Goal: Information Seeking & Learning: Learn about a topic

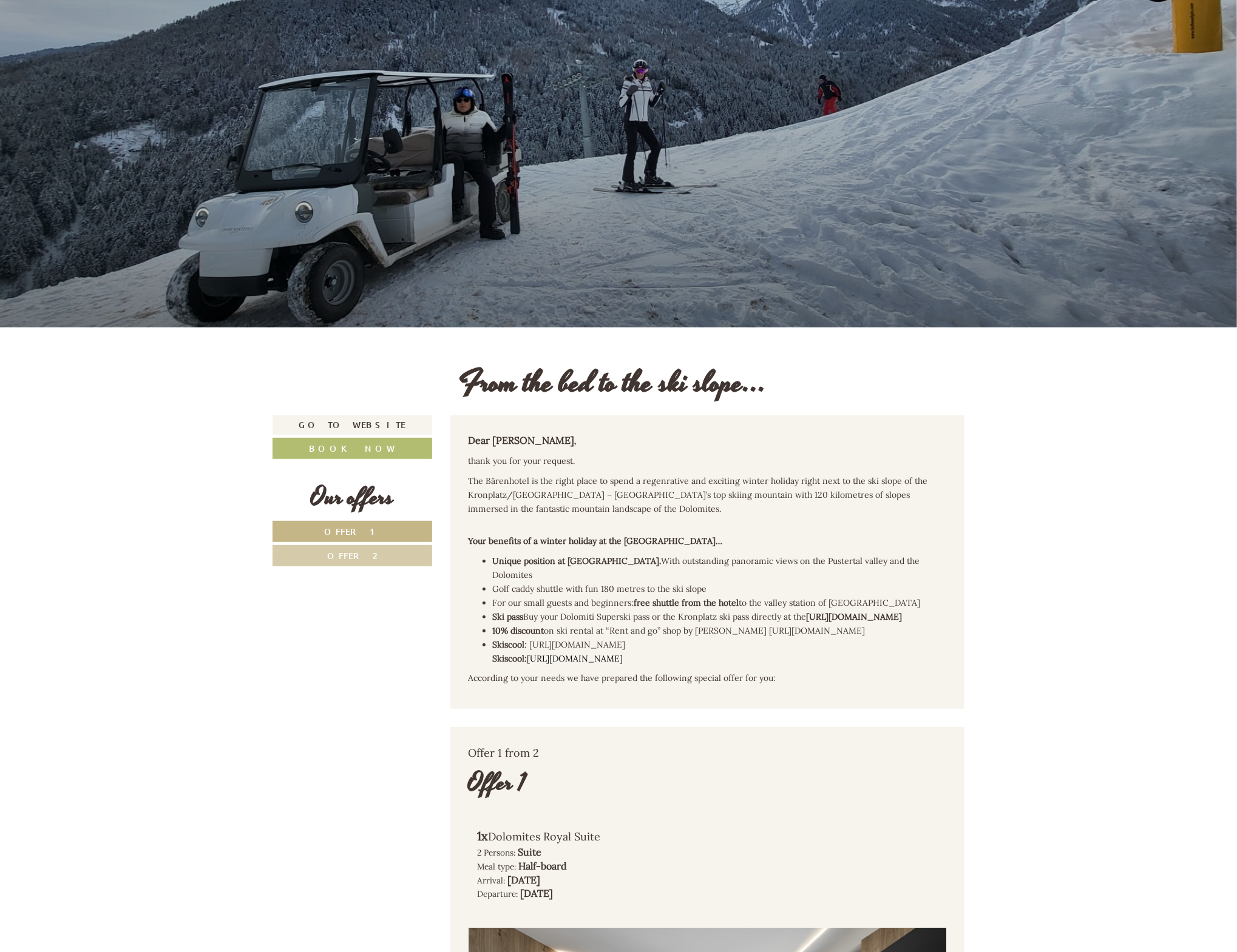
scroll to position [242, 0]
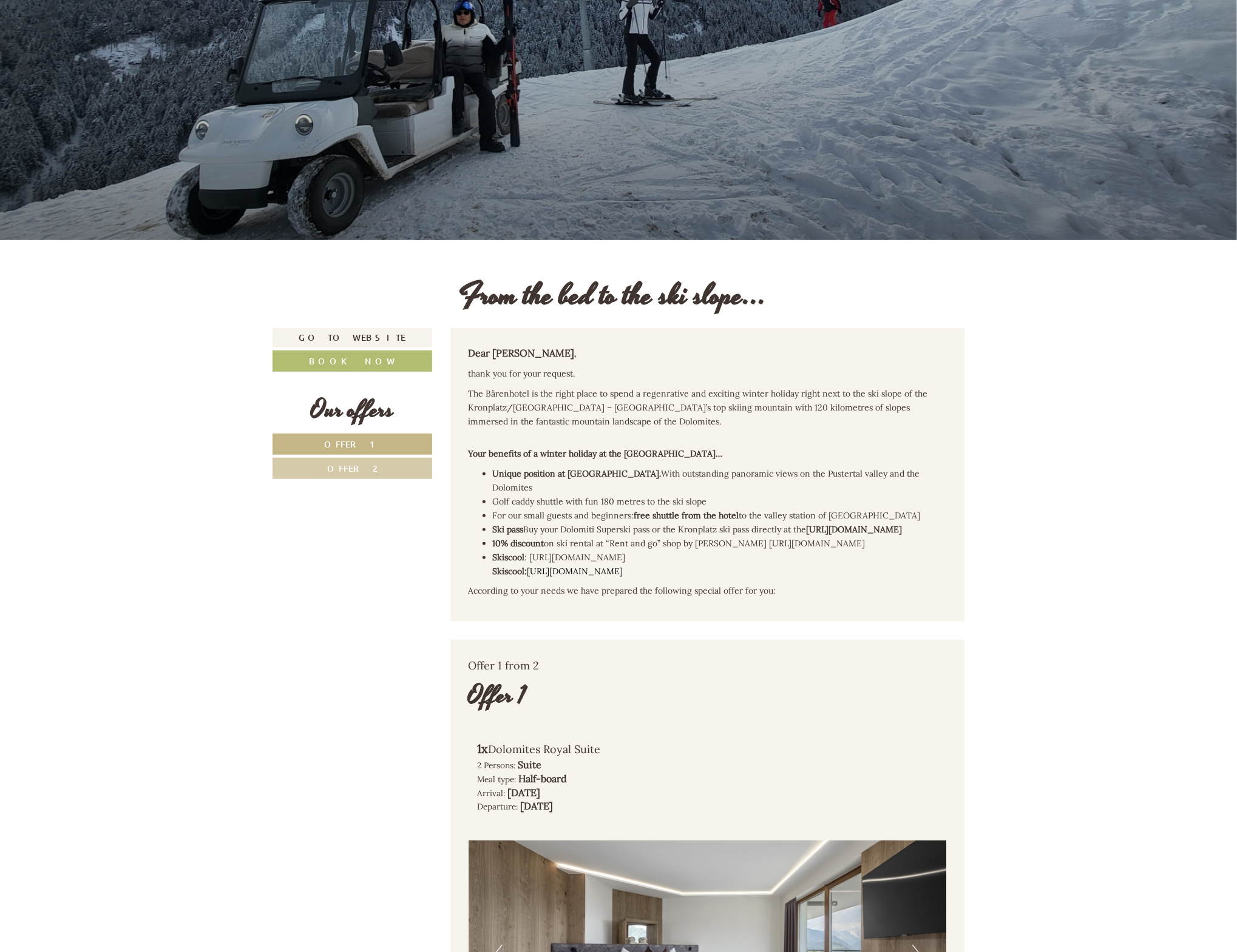
click at [380, 440] on link "Offer 1" at bounding box center [352, 445] width 160 height 22
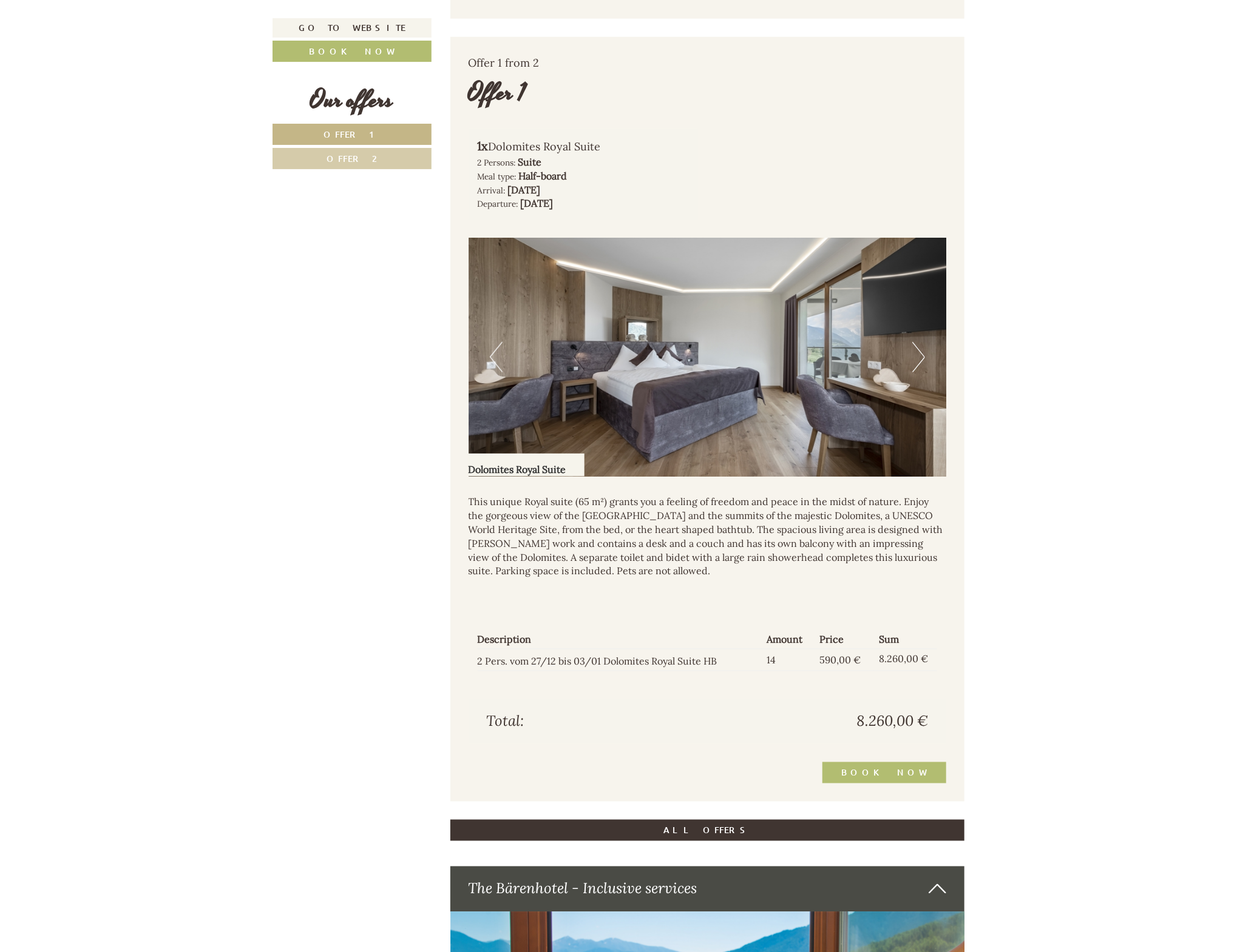
scroll to position [640, 0]
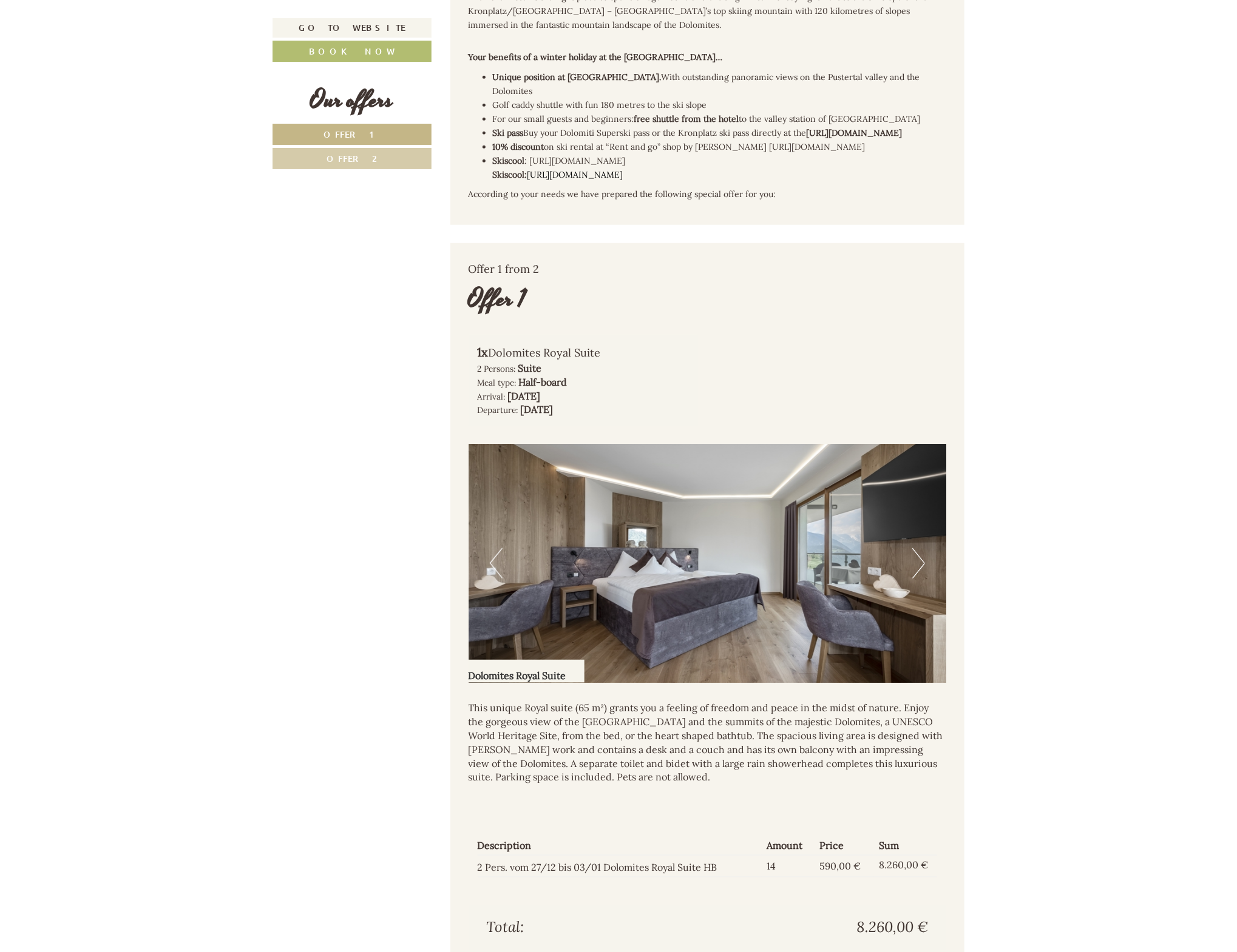
click at [340, 163] on link "Offer 2" at bounding box center [352, 159] width 159 height 22
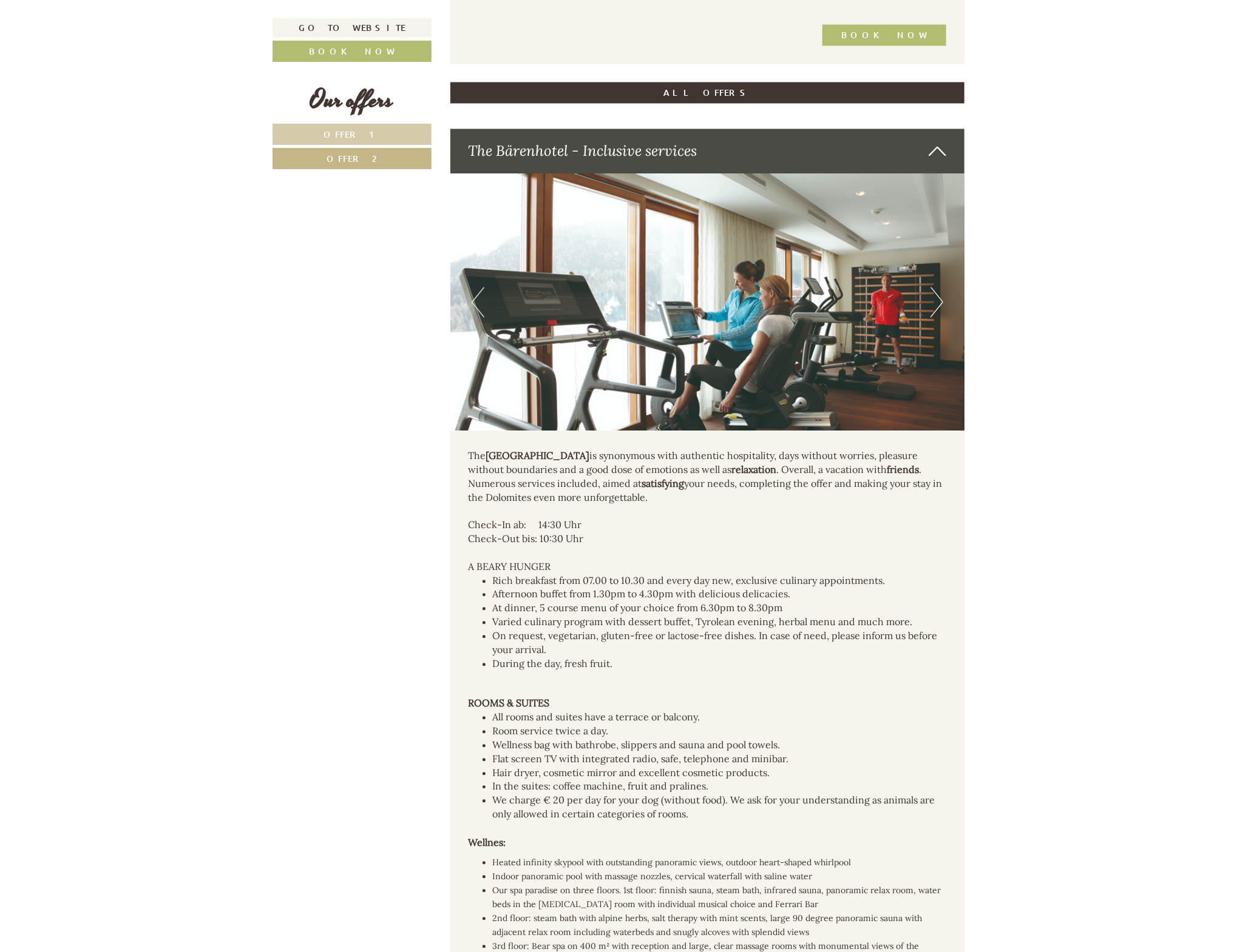
scroll to position [1550, 0]
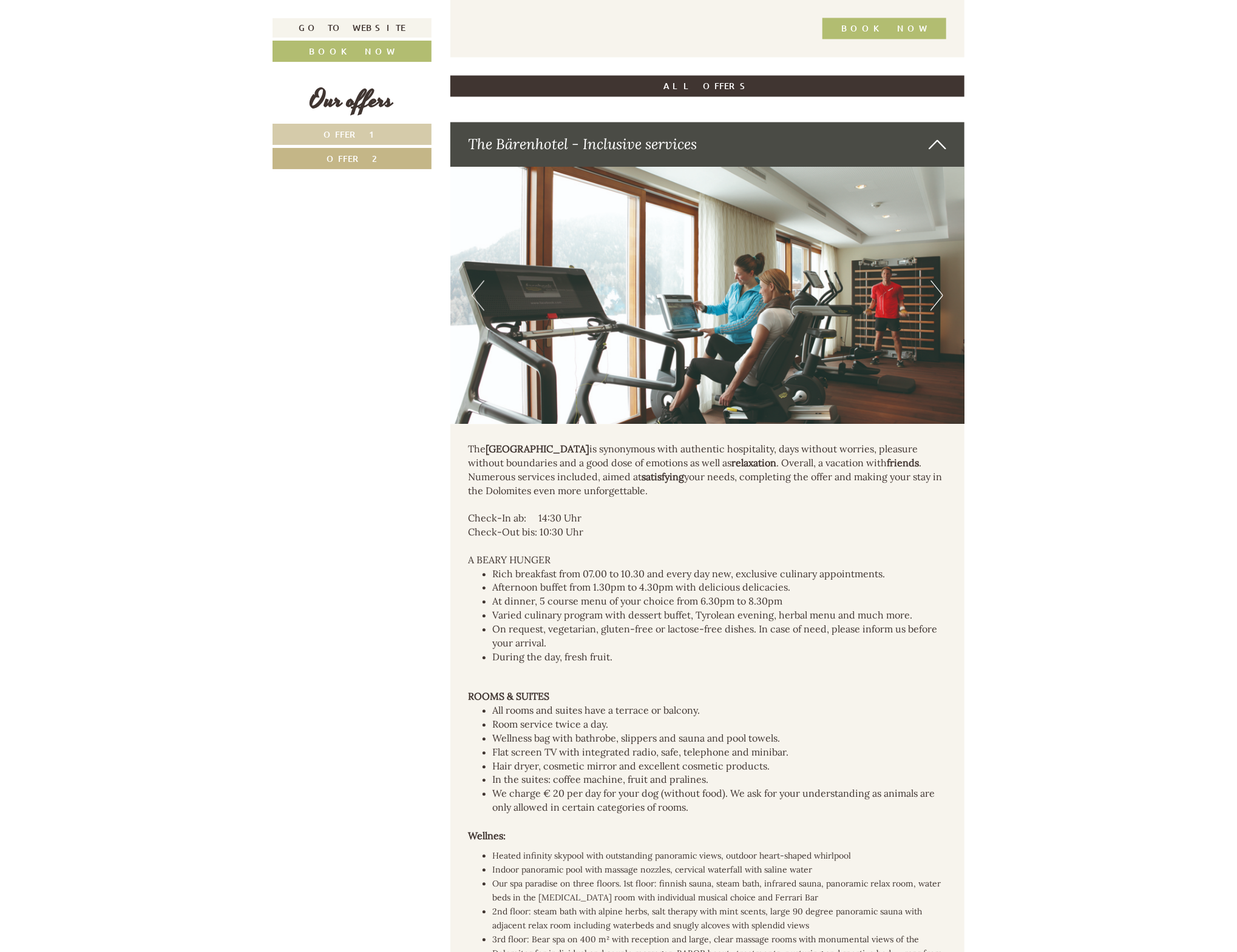
click at [934, 293] on button "Next" at bounding box center [937, 295] width 13 height 30
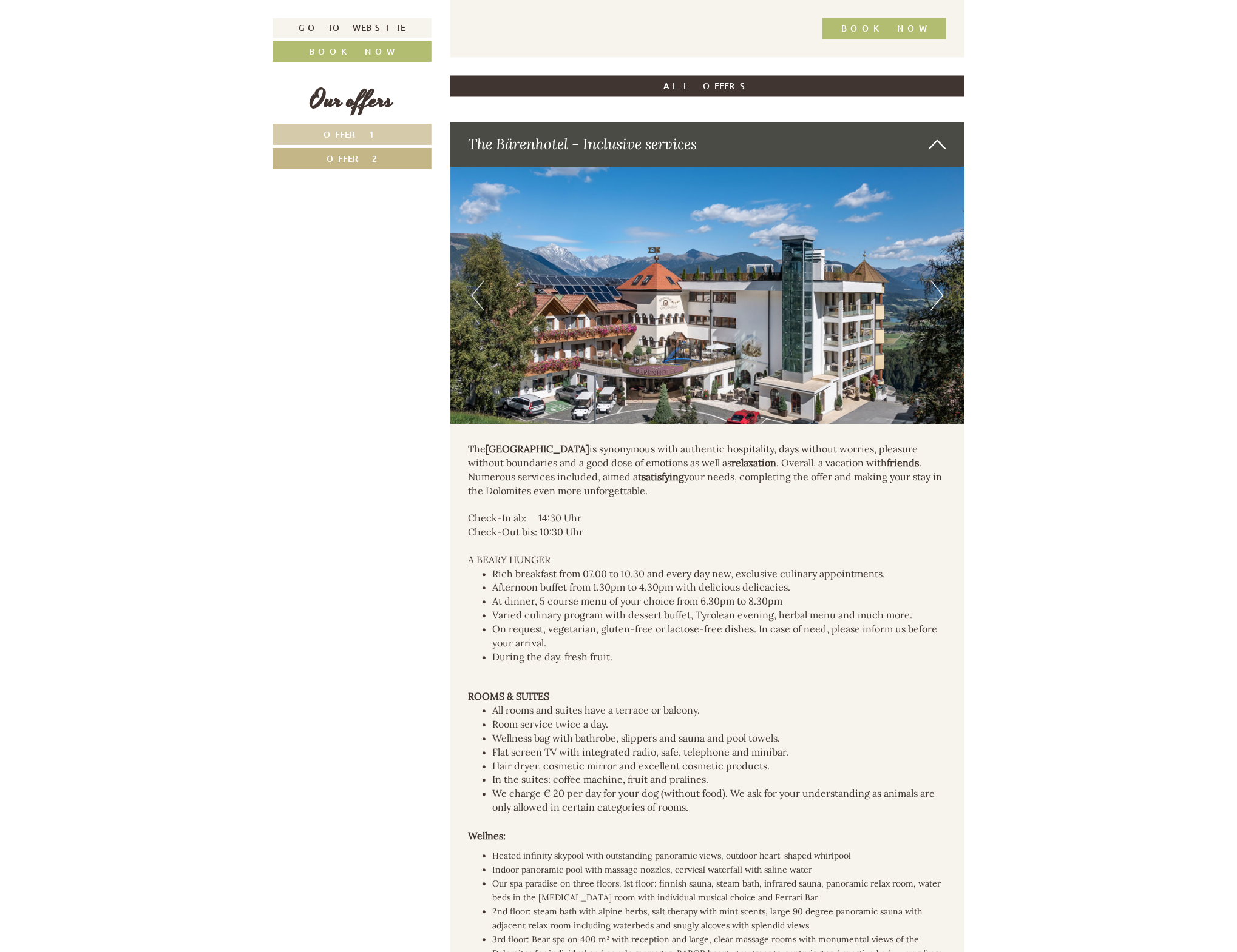
click at [934, 293] on button "Next" at bounding box center [937, 295] width 13 height 30
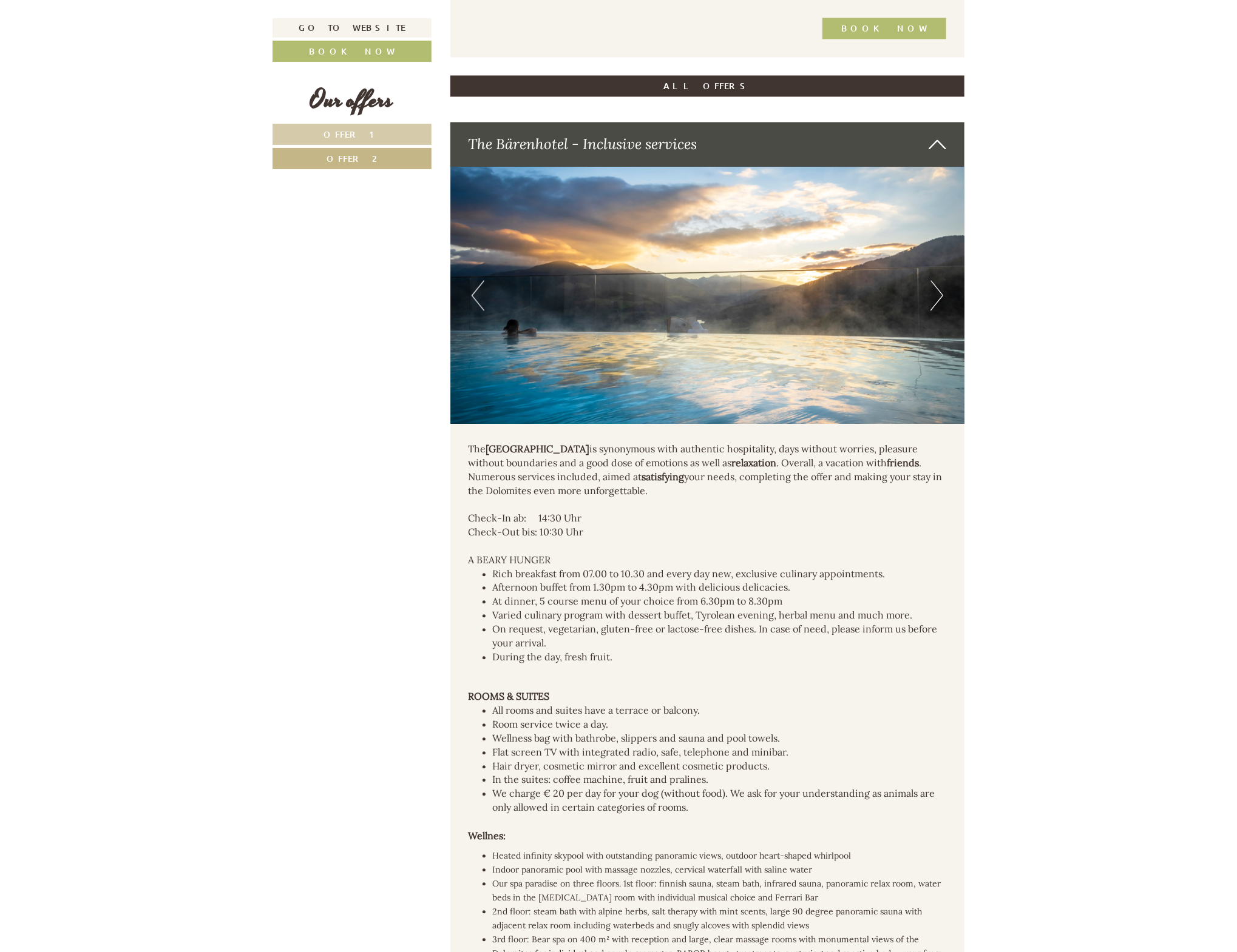
click at [935, 296] on button "Next" at bounding box center [937, 295] width 13 height 30
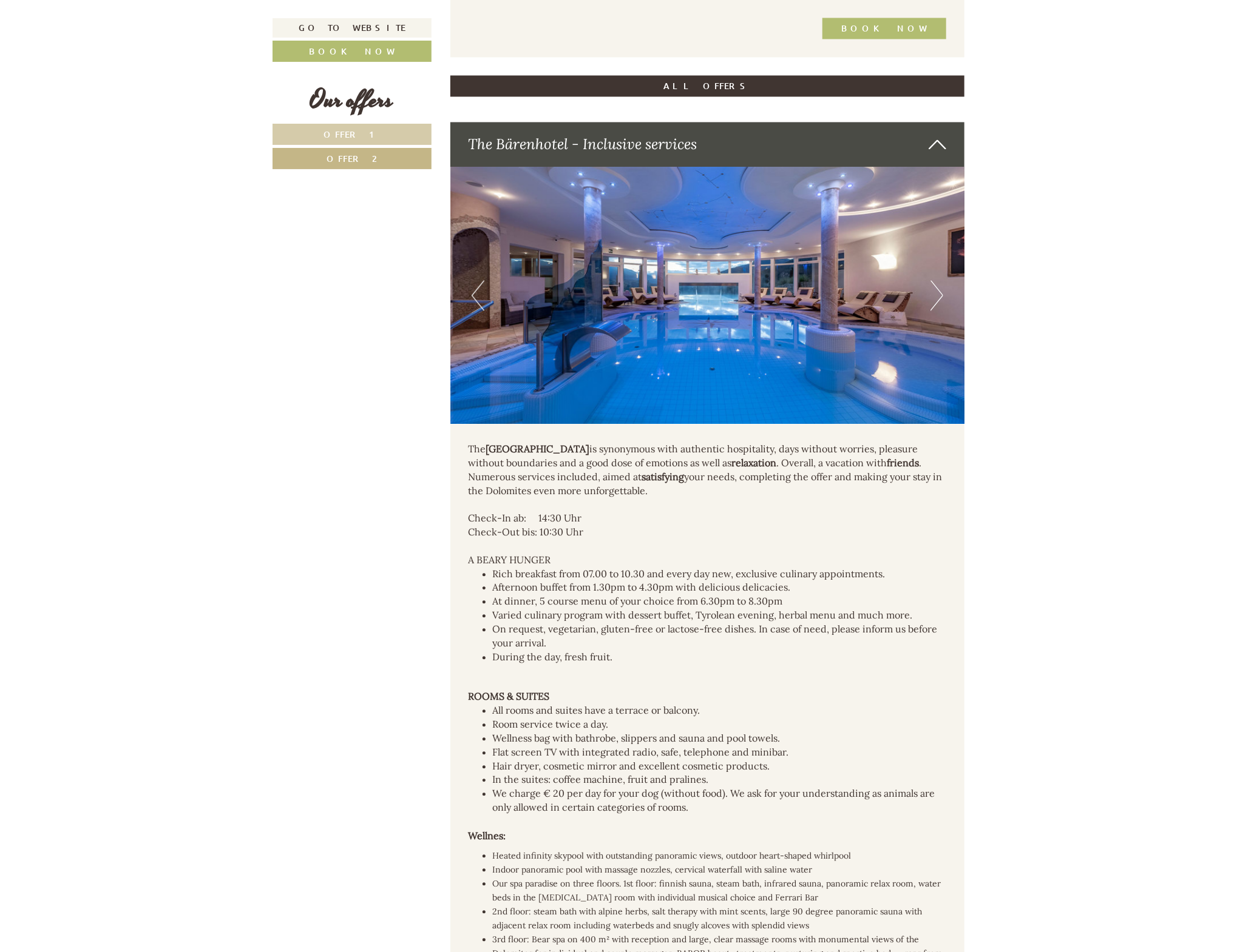
click at [935, 296] on button "Next" at bounding box center [937, 295] width 13 height 30
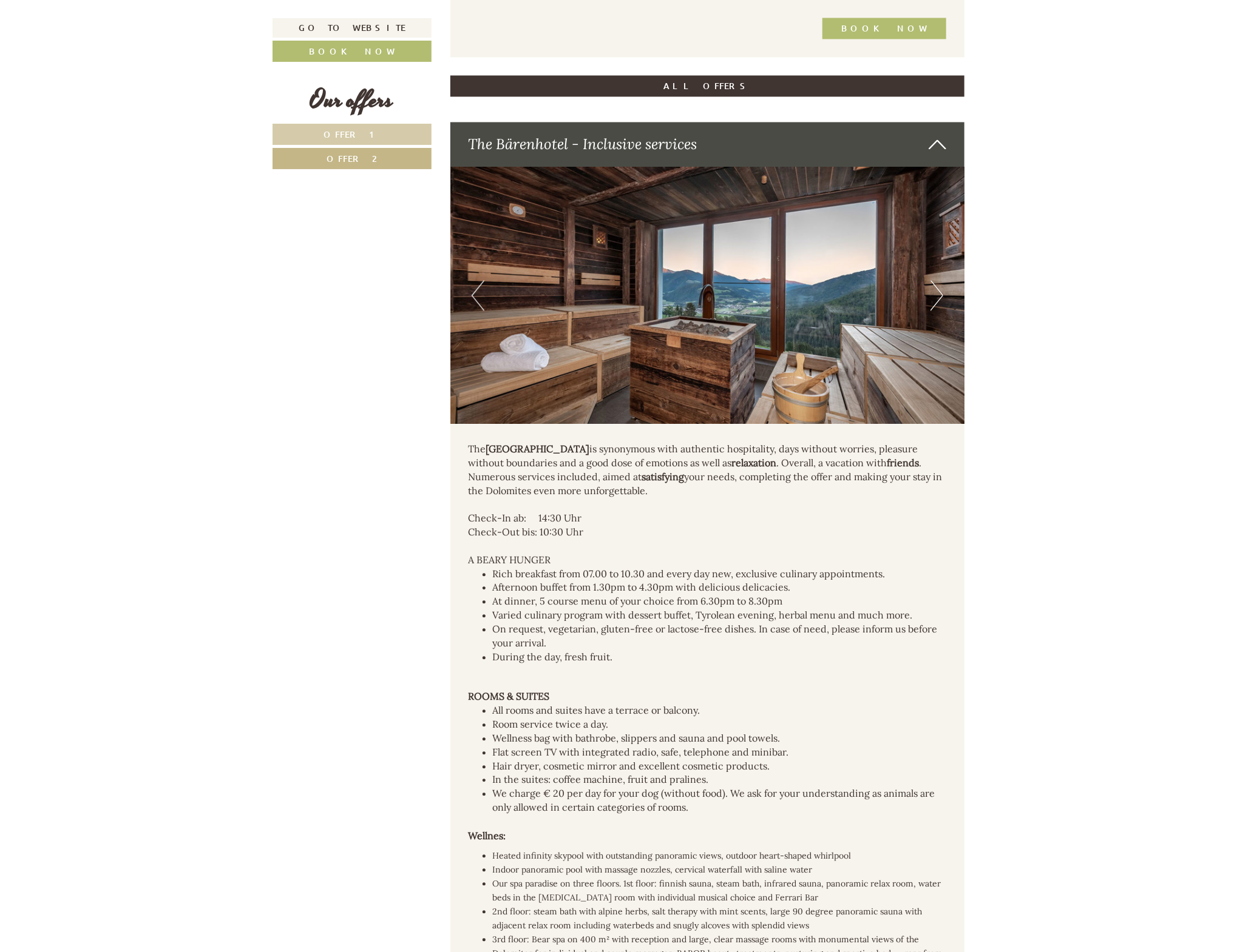
click at [935, 296] on button "Next" at bounding box center [937, 295] width 13 height 30
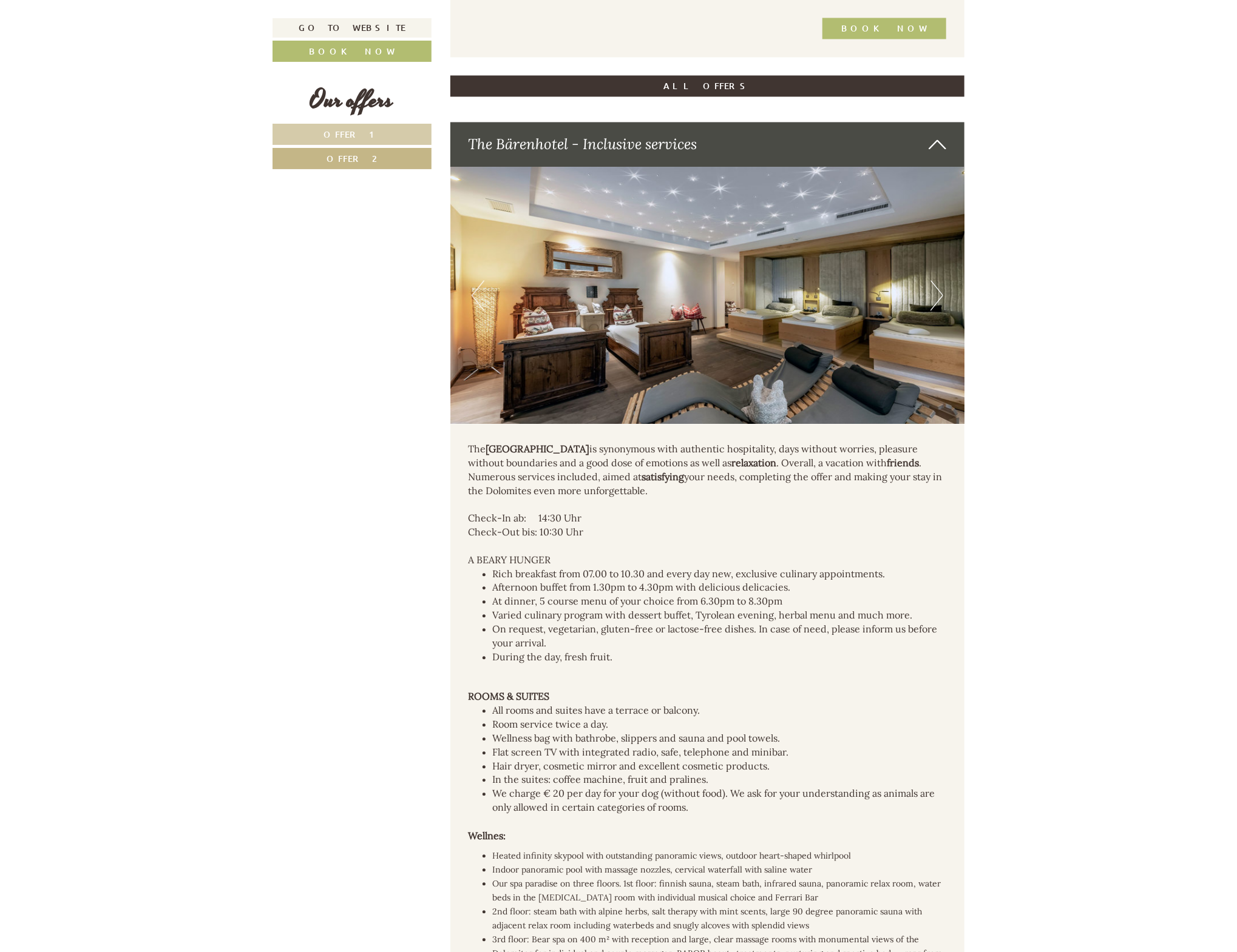
click at [935, 298] on button "Next" at bounding box center [937, 295] width 13 height 30
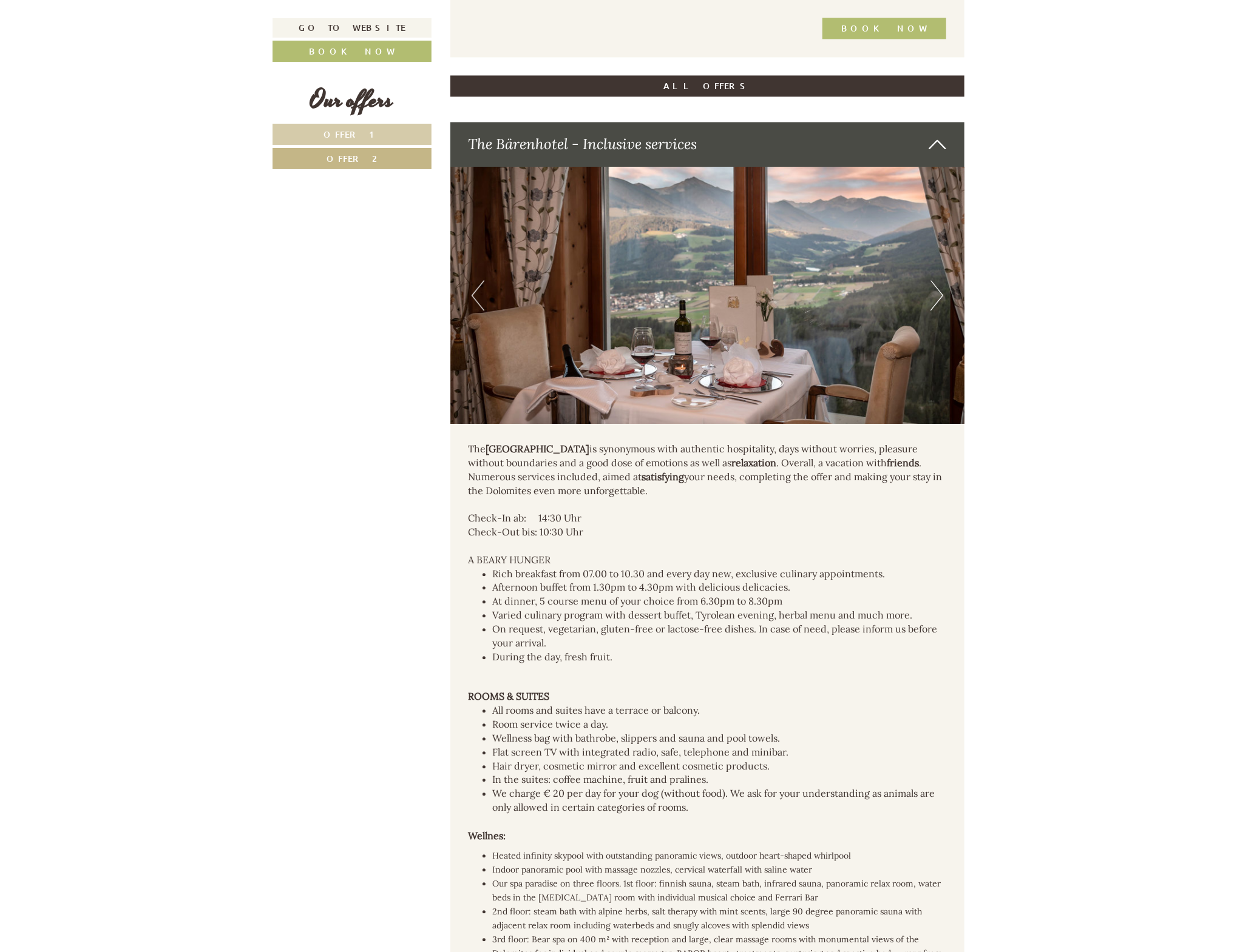
click at [935, 298] on button "Next" at bounding box center [937, 295] width 13 height 30
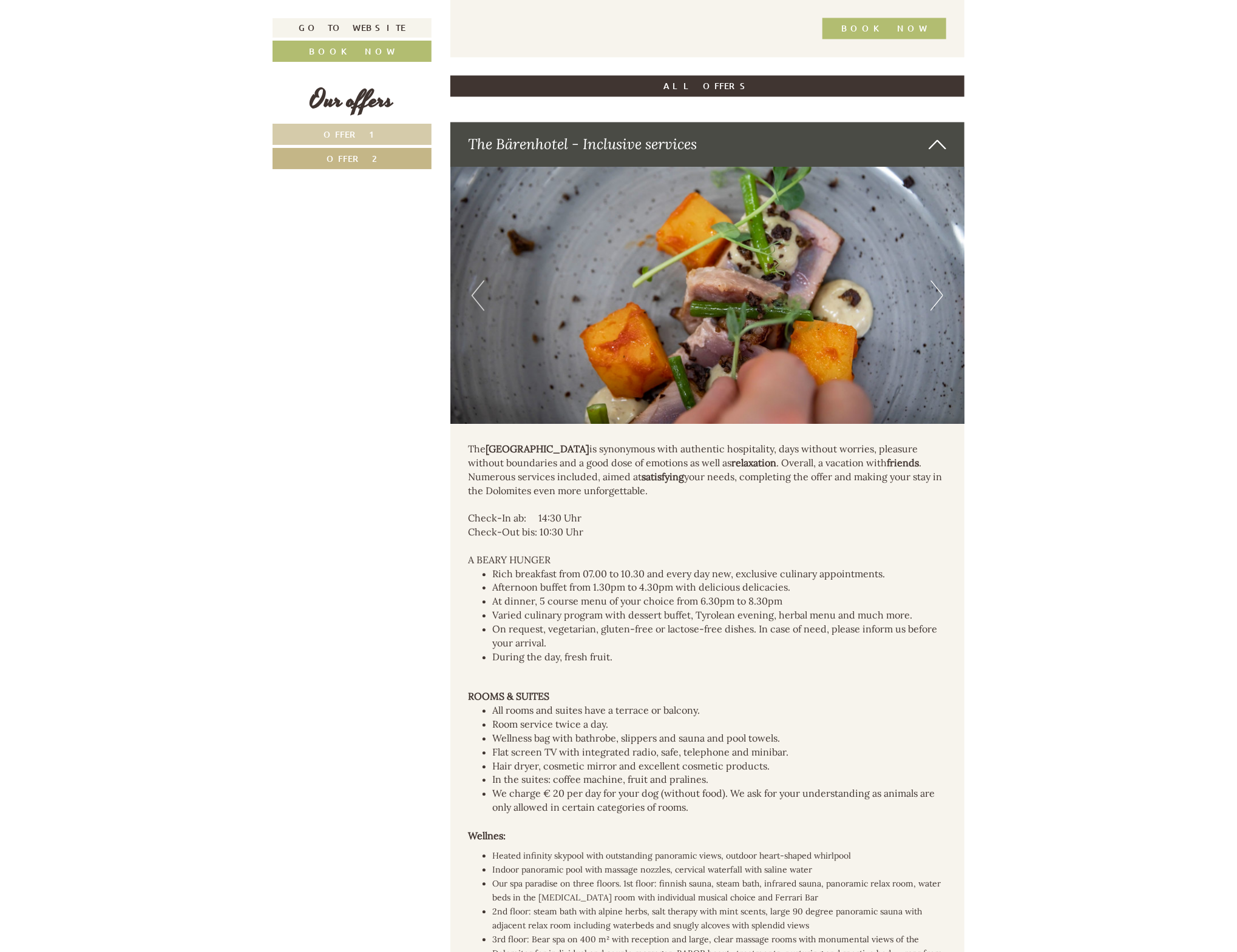
click at [935, 298] on button "Next" at bounding box center [937, 295] width 13 height 30
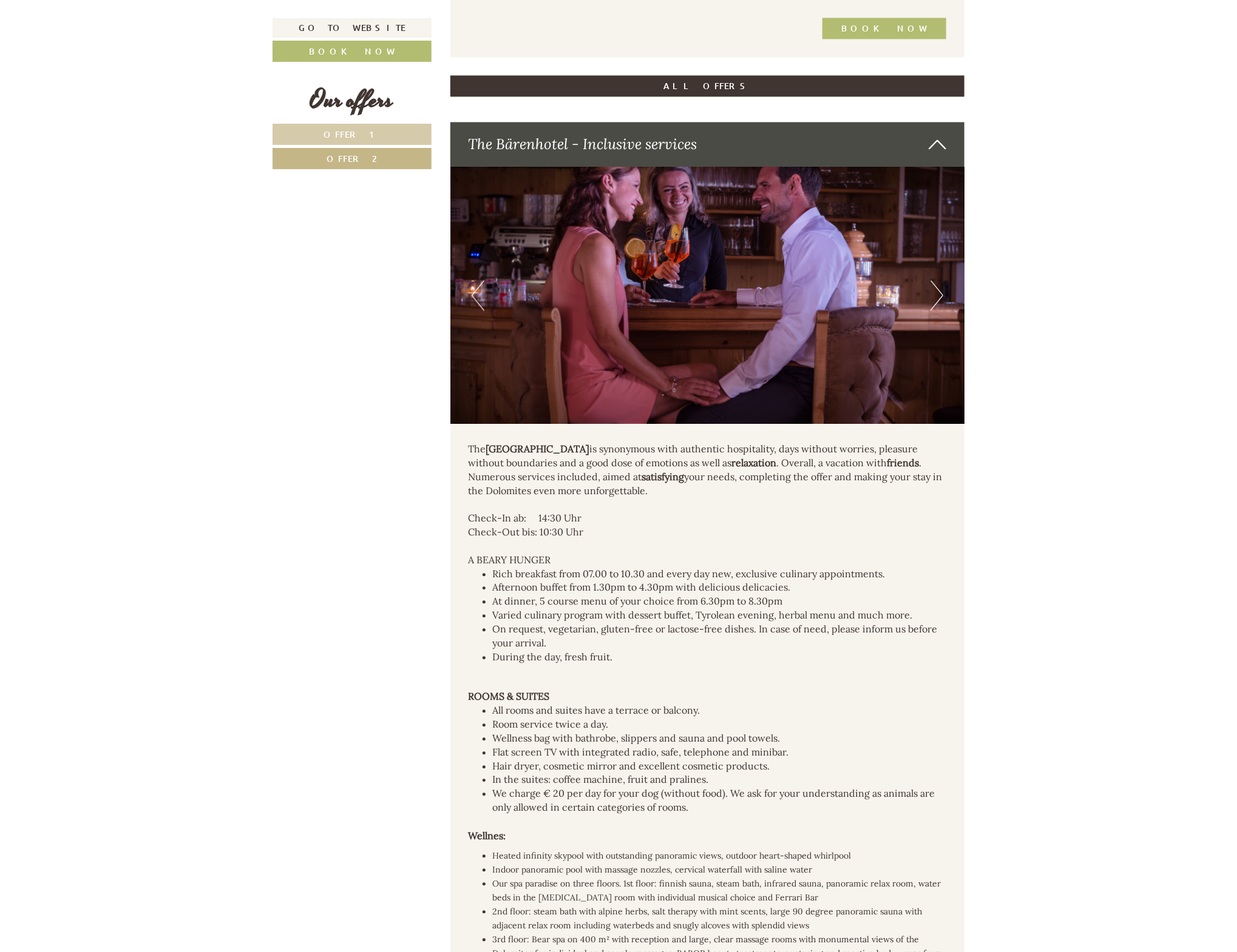
click at [935, 298] on button "Next" at bounding box center [937, 295] width 13 height 30
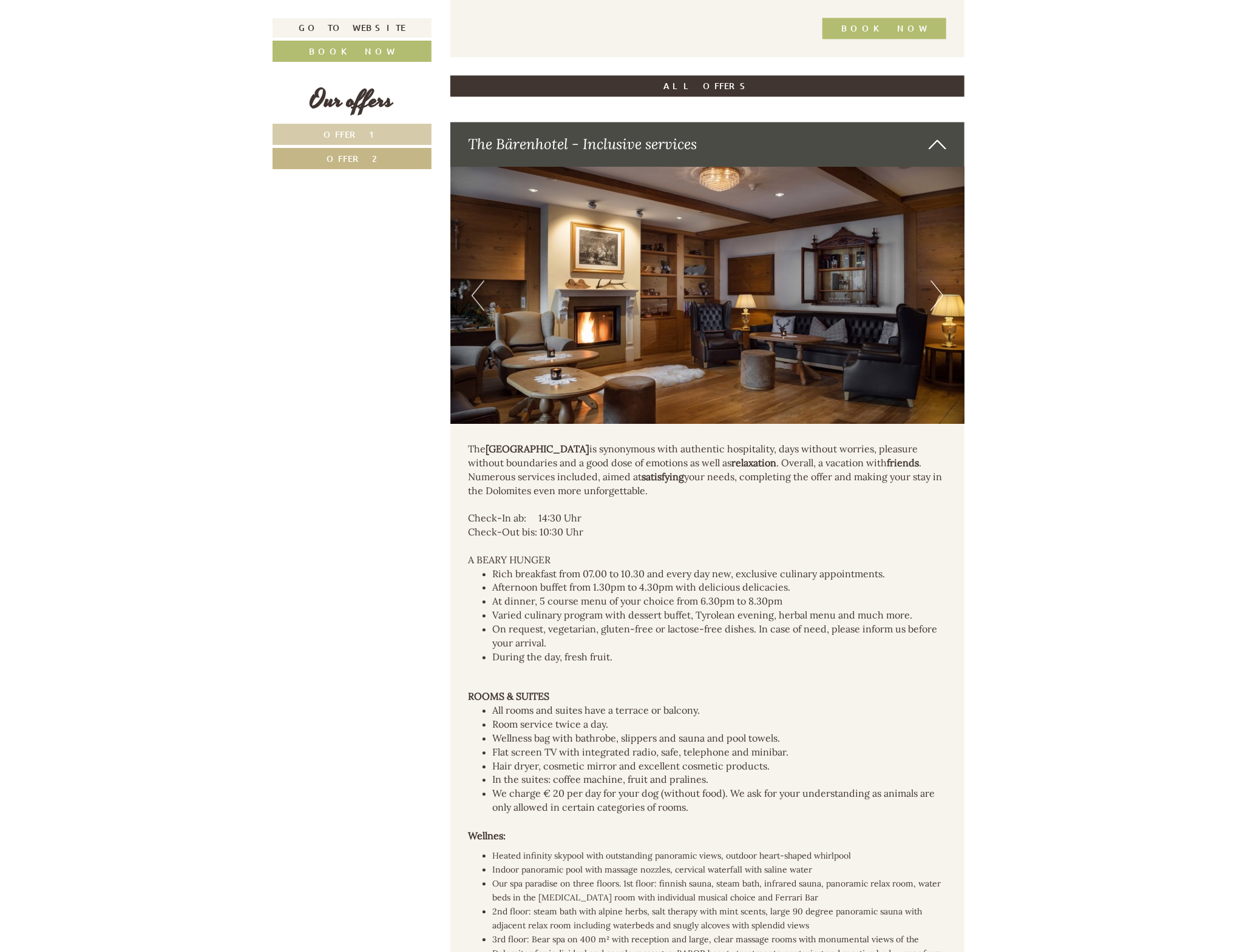
click at [935, 298] on button "Next" at bounding box center [937, 295] width 13 height 30
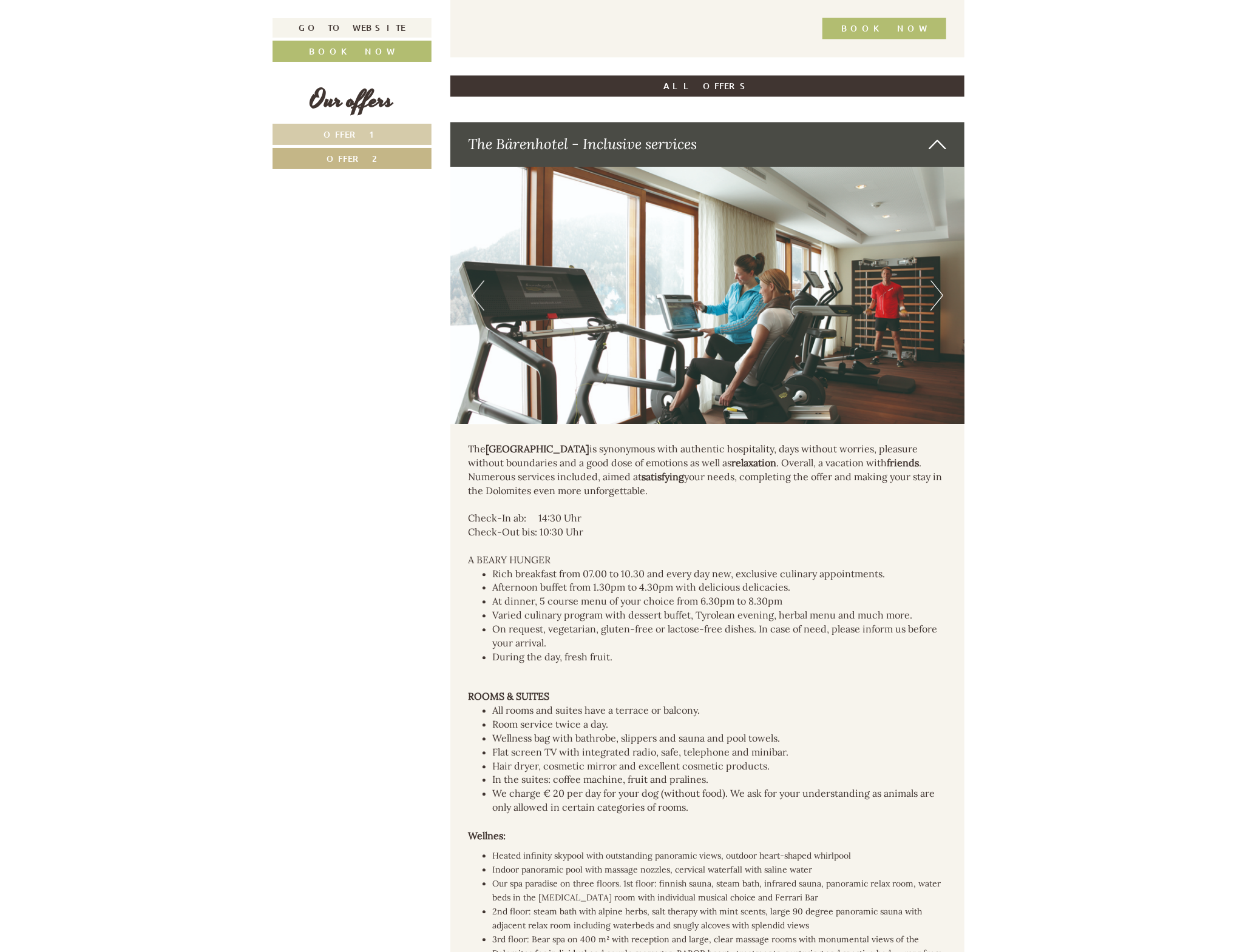
click at [935, 298] on button "Next" at bounding box center [937, 295] width 13 height 30
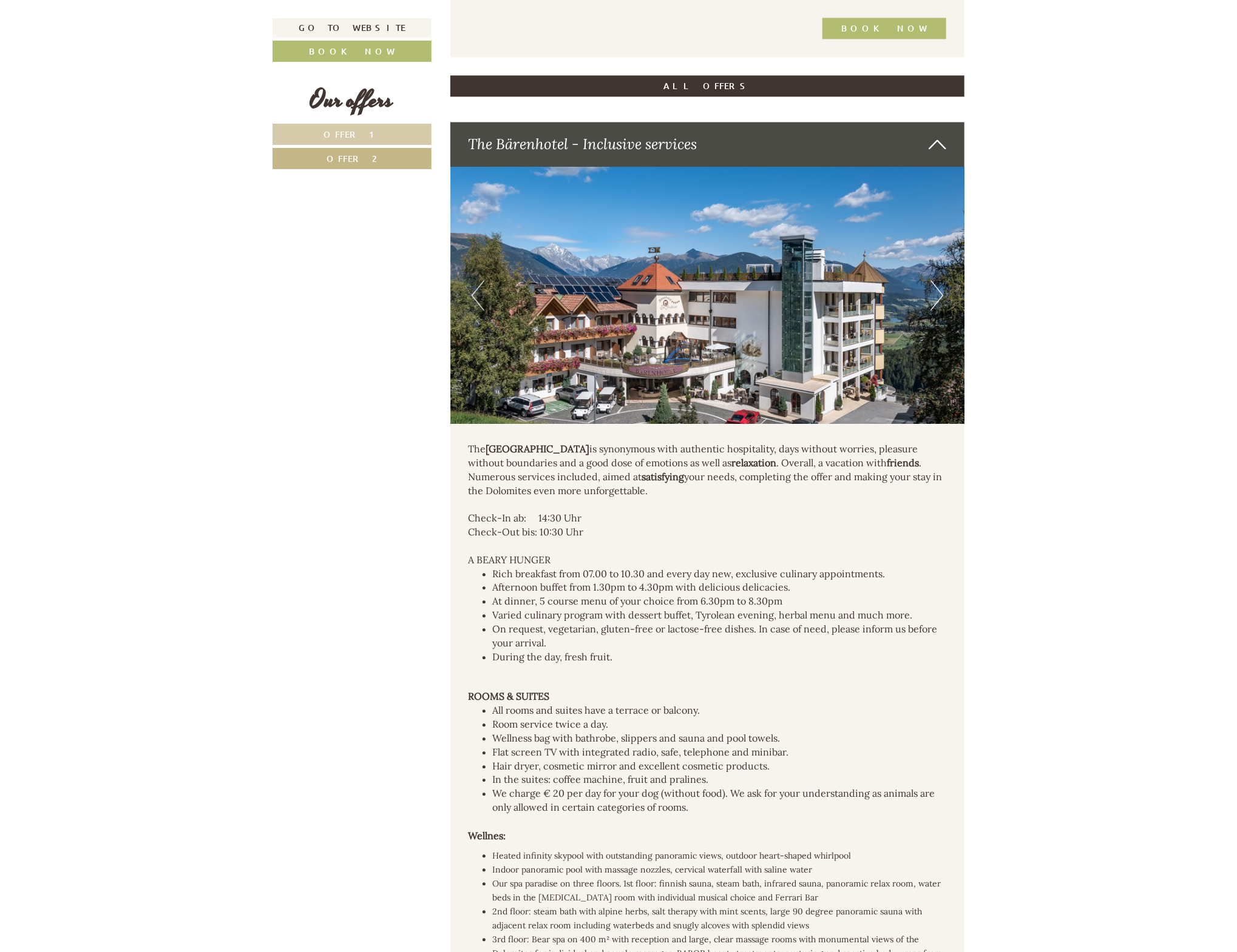
click at [935, 298] on button "Next" at bounding box center [937, 295] width 13 height 30
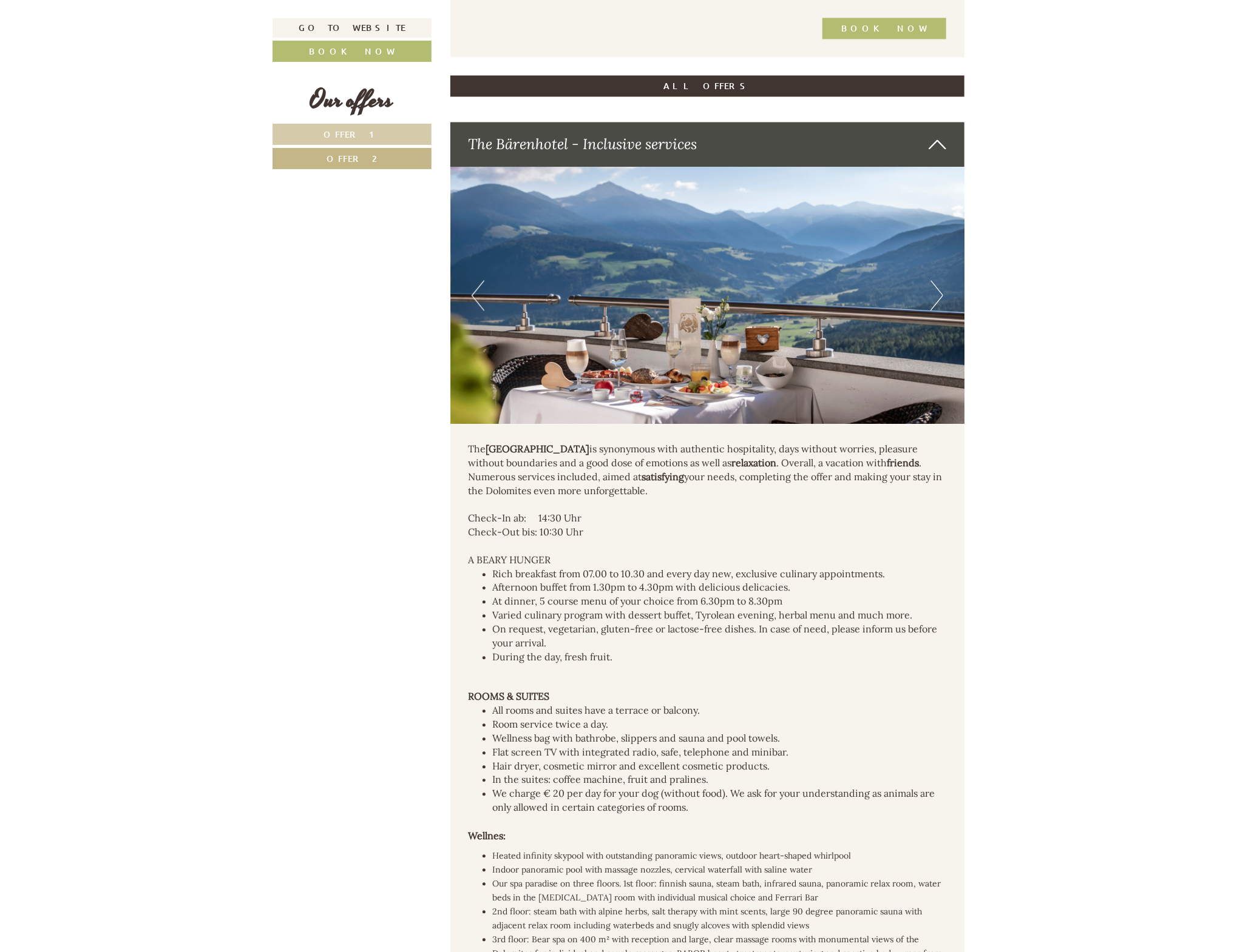
click at [935, 298] on button "Next" at bounding box center [937, 295] width 13 height 30
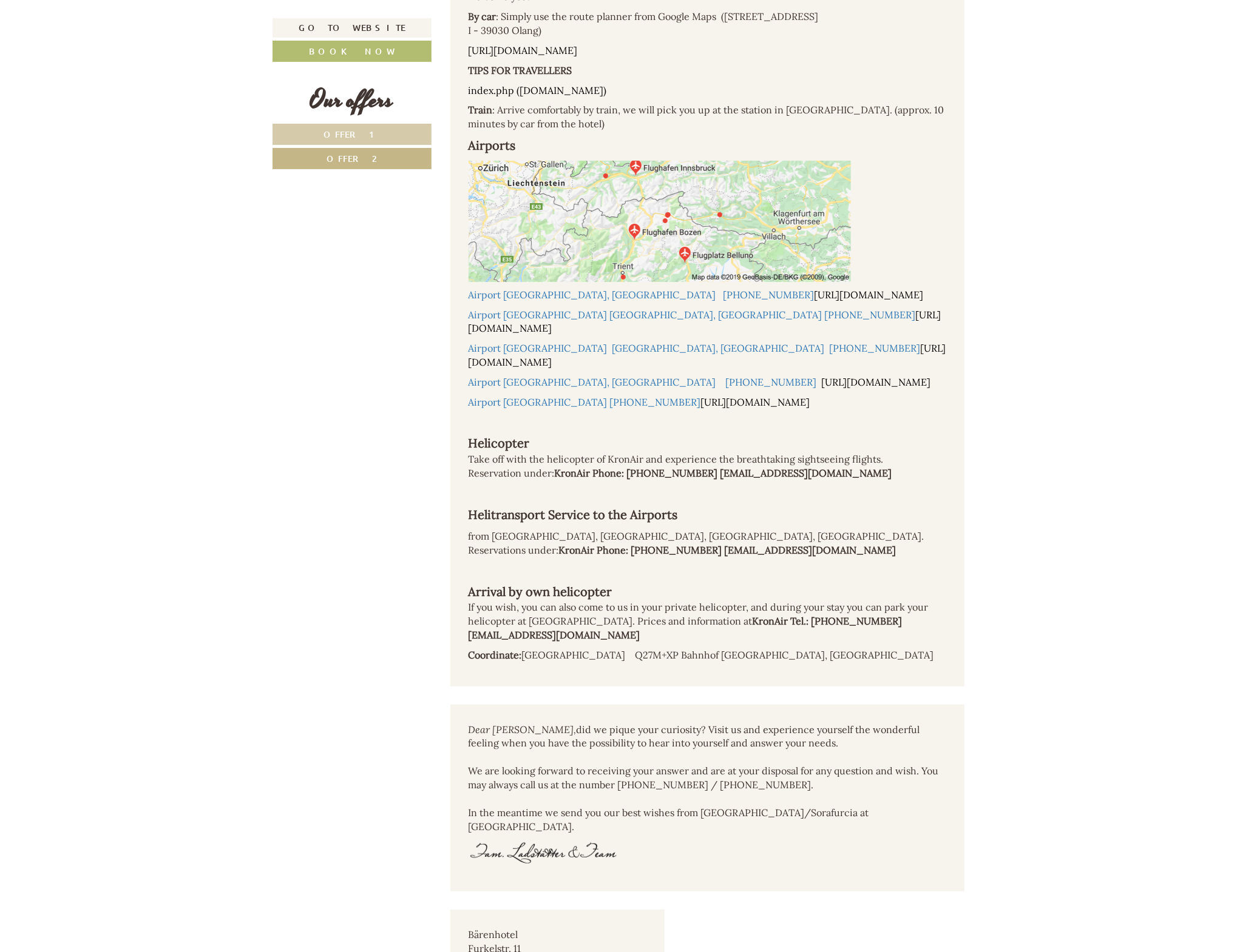
scroll to position [6161, 0]
